Goal: Communication & Community: Answer question/provide support

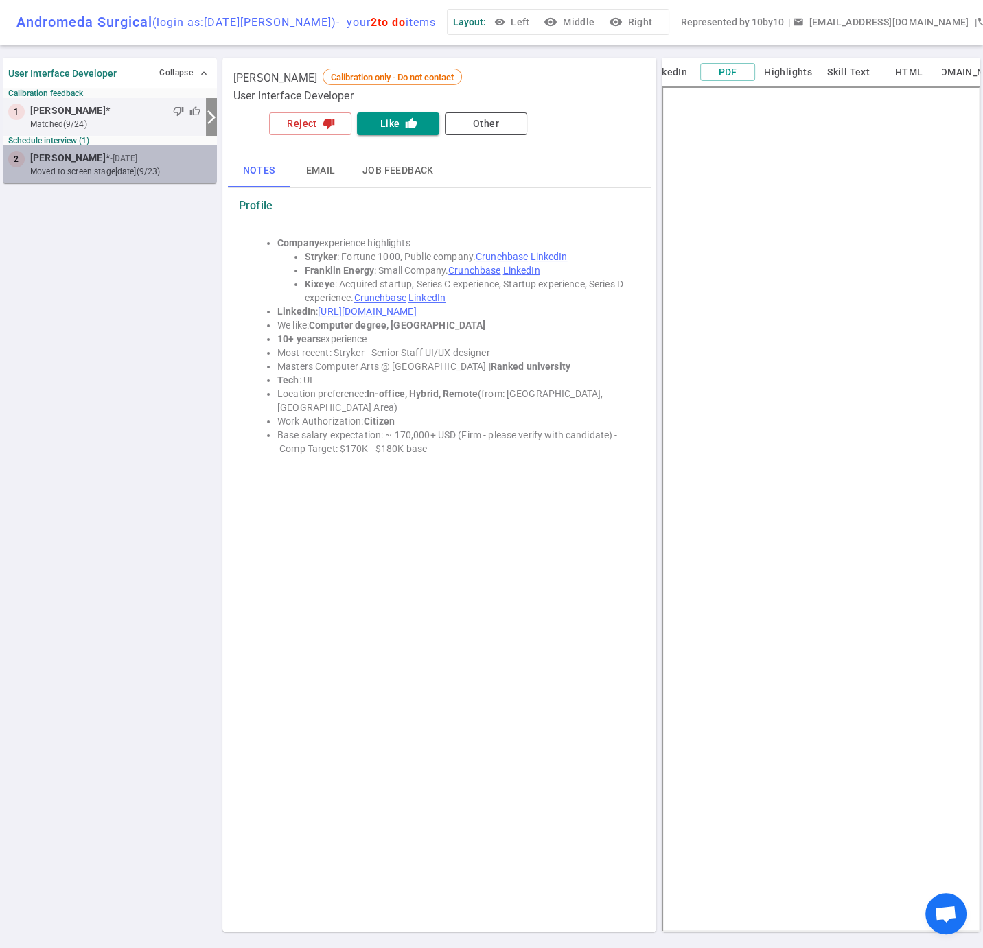
click at [72, 165] on span "[PERSON_NAME]" at bounding box center [67, 158] width 75 height 14
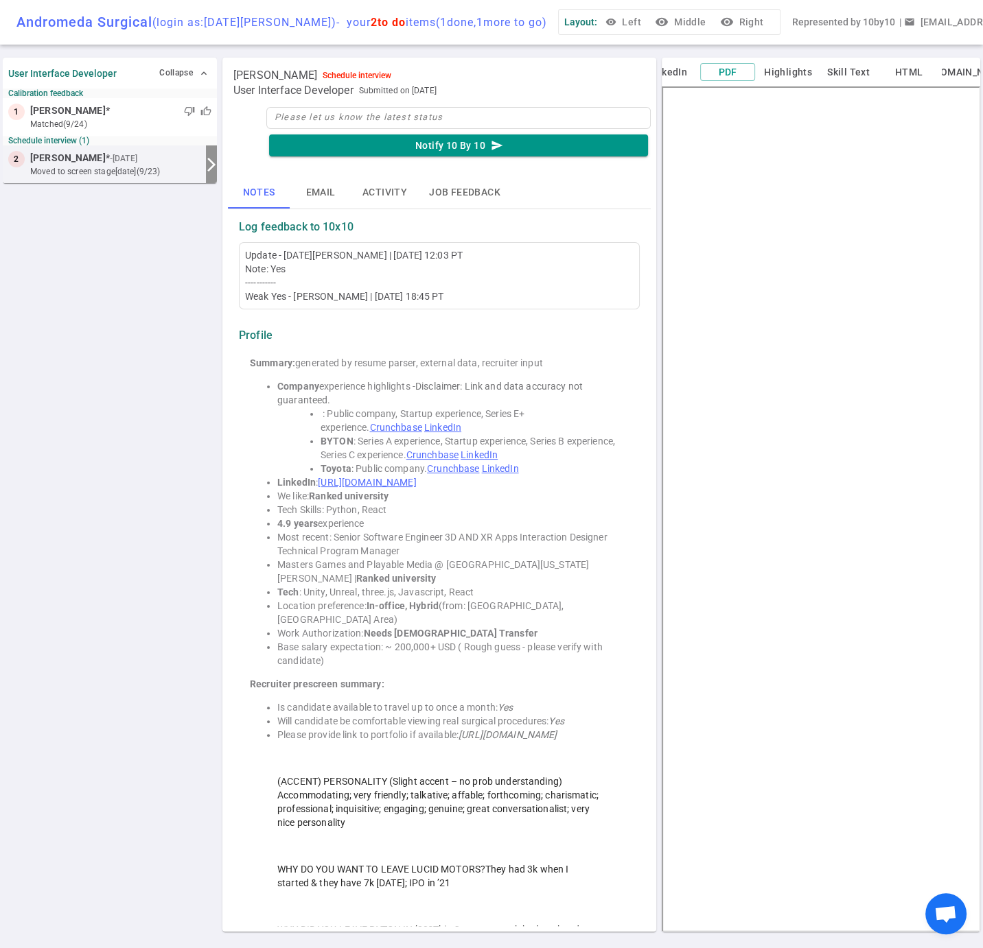
click at [325, 205] on button "Email" at bounding box center [321, 192] width 62 height 33
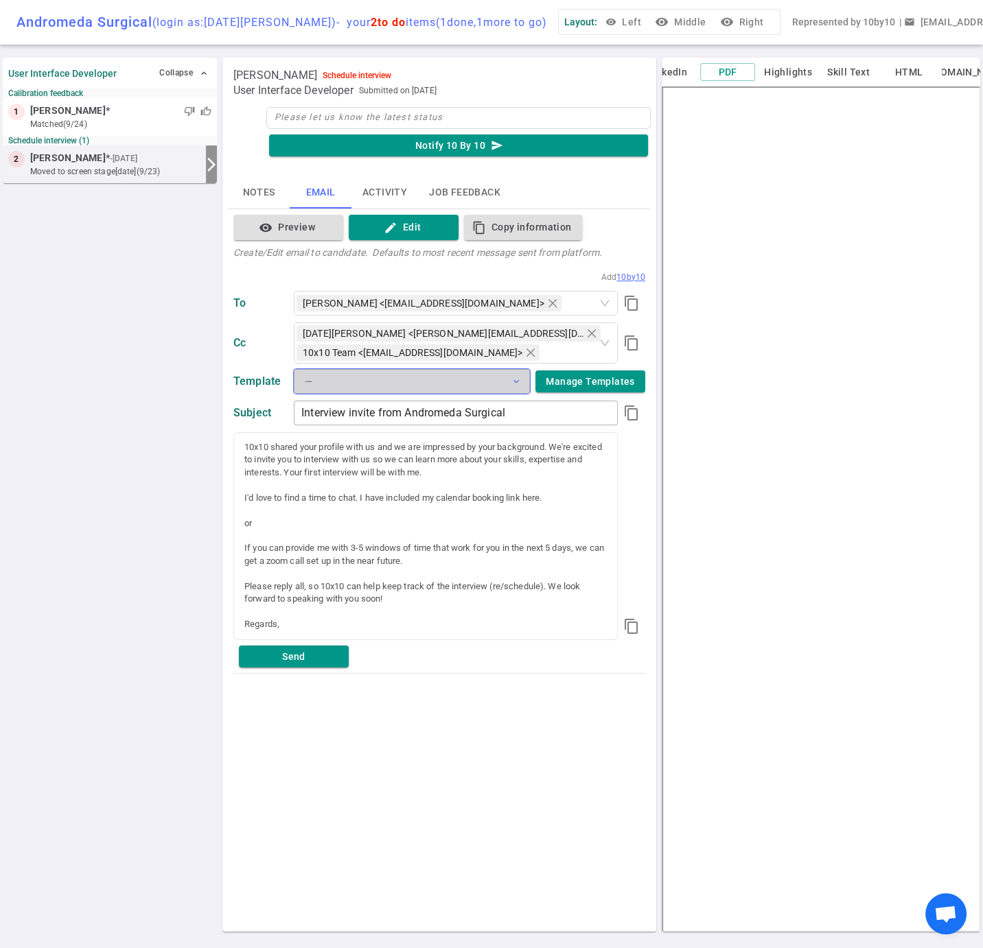
click at [506, 386] on button "— expand_more" at bounding box center [412, 381] width 236 height 25
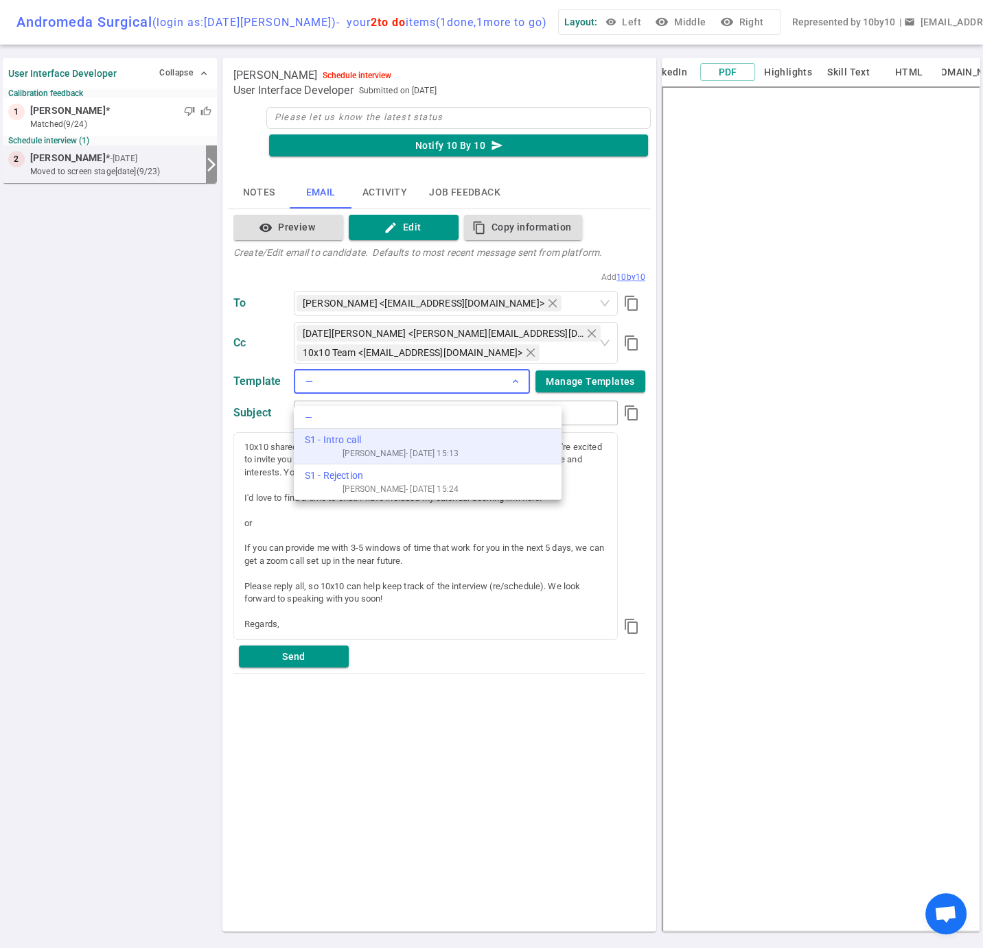
click at [334, 441] on div "S1 - Intro call" at bounding box center [382, 440] width 154 height 14
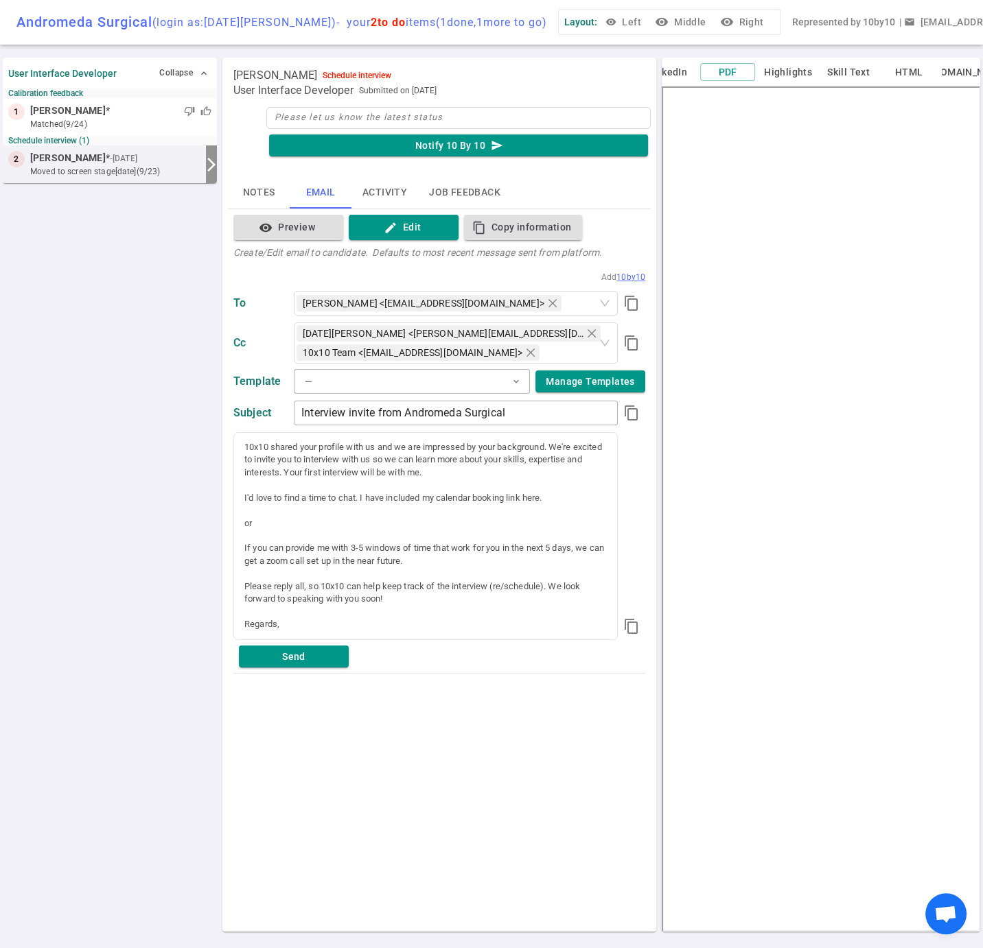
type input "Andromeda Surgical interview invite"
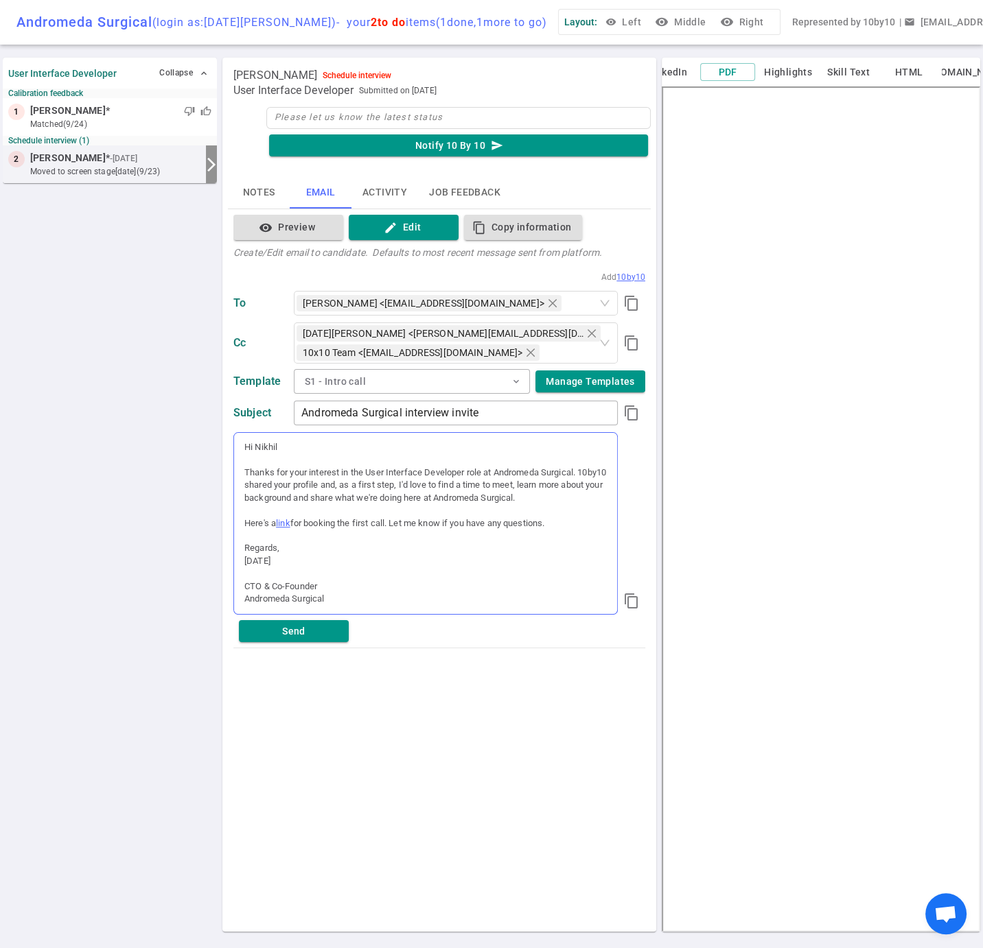
click at [335, 548] on div "Hi [PERSON_NAME] Thanks for your interest in the User Interface Developer role …" at bounding box center [425, 523] width 383 height 181
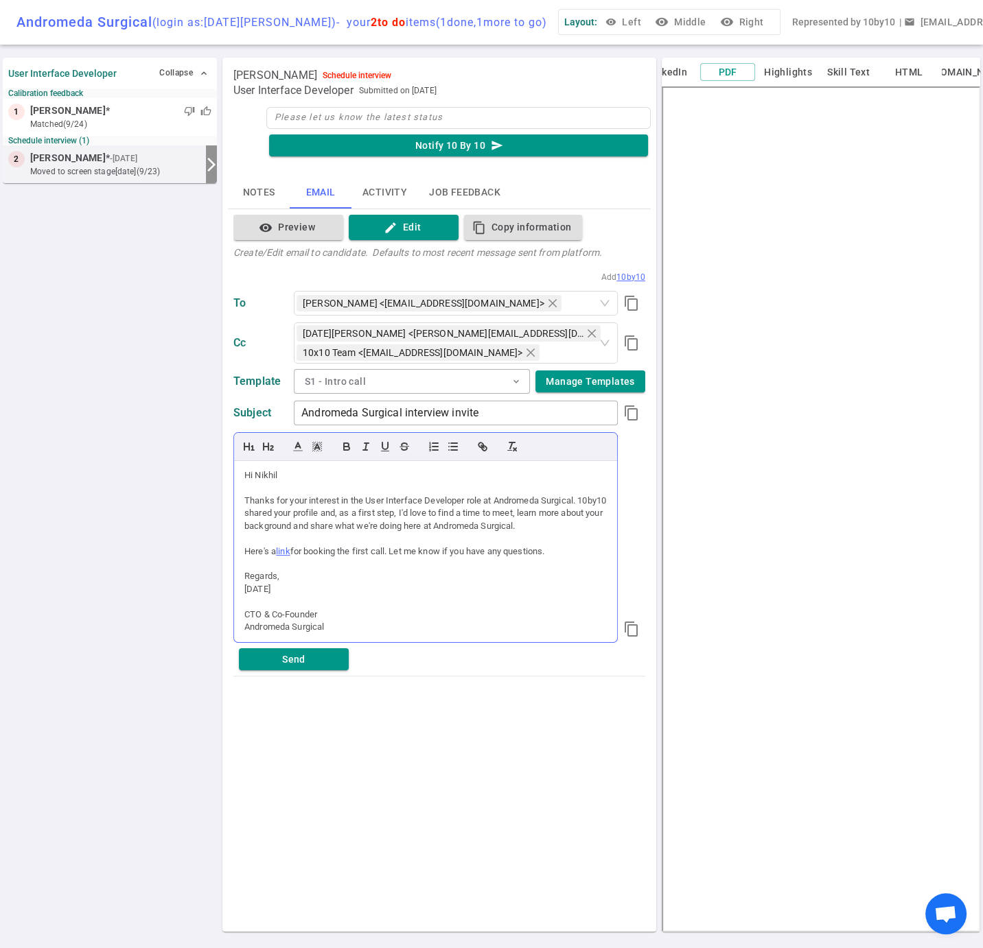
click at [336, 581] on div "Regards," at bounding box center [425, 576] width 362 height 12
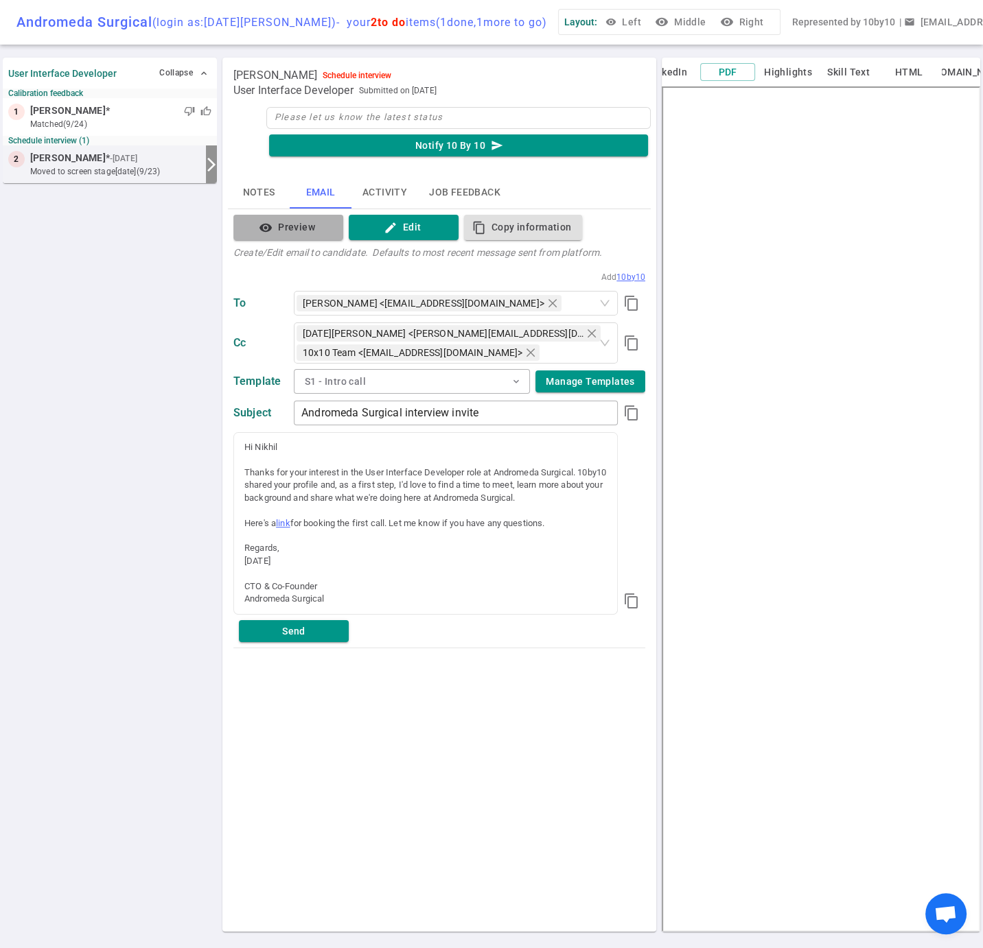
click at [295, 240] on button "visibility Preview" at bounding box center [288, 227] width 110 height 25
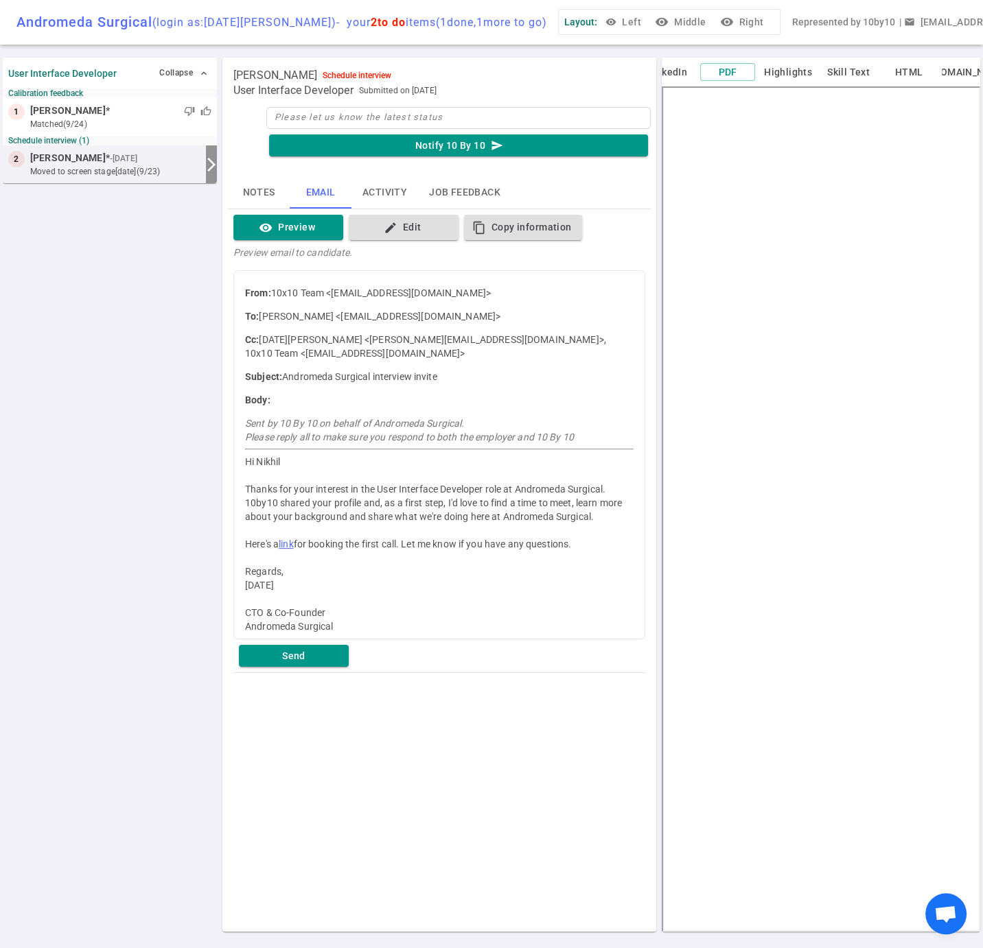
click at [457, 800] on div "[PERSON_NAME] Schedule interview User Interface Developer Submitted on [DATE] N…" at bounding box center [439, 495] width 434 height 874
click at [303, 654] on button "Send" at bounding box center [294, 656] width 110 height 23
click at [139, 478] on div "User Interface Developer Collapse expand_less Calibration feedback 1 [PERSON_NA…" at bounding box center [110, 495] width 214 height 880
